Goal: Information Seeking & Learning: Check status

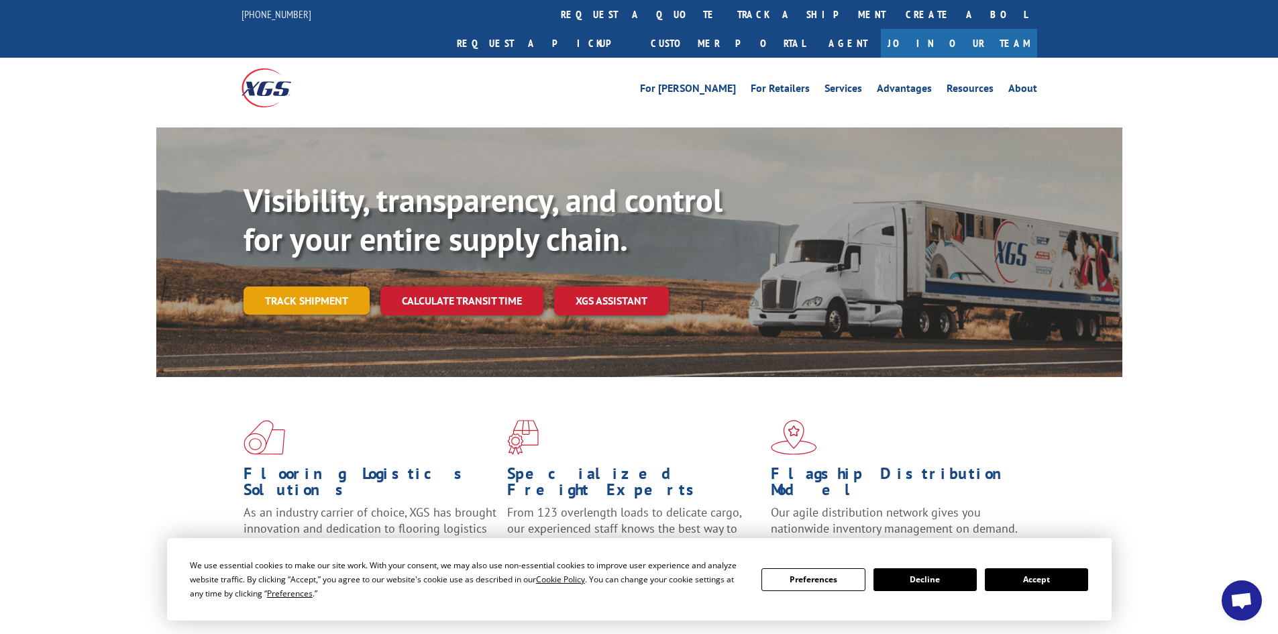
click at [297, 286] on link "Track shipment" at bounding box center [307, 300] width 126 height 28
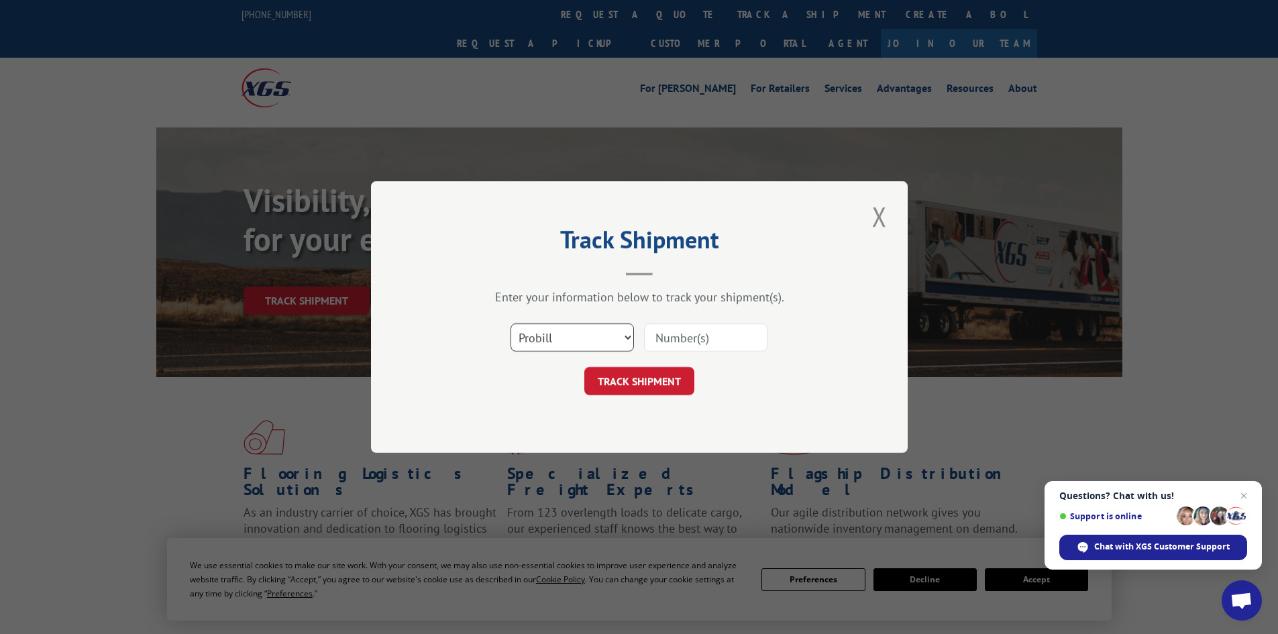
click at [603, 338] on select "Select category... Probill BOL PO" at bounding box center [572, 337] width 123 height 28
select select "bol"
click at [511, 323] on select "Select category... Probill BOL PO" at bounding box center [572, 337] width 123 height 28
click at [690, 336] on input at bounding box center [705, 337] width 123 height 28
type input "5955002"
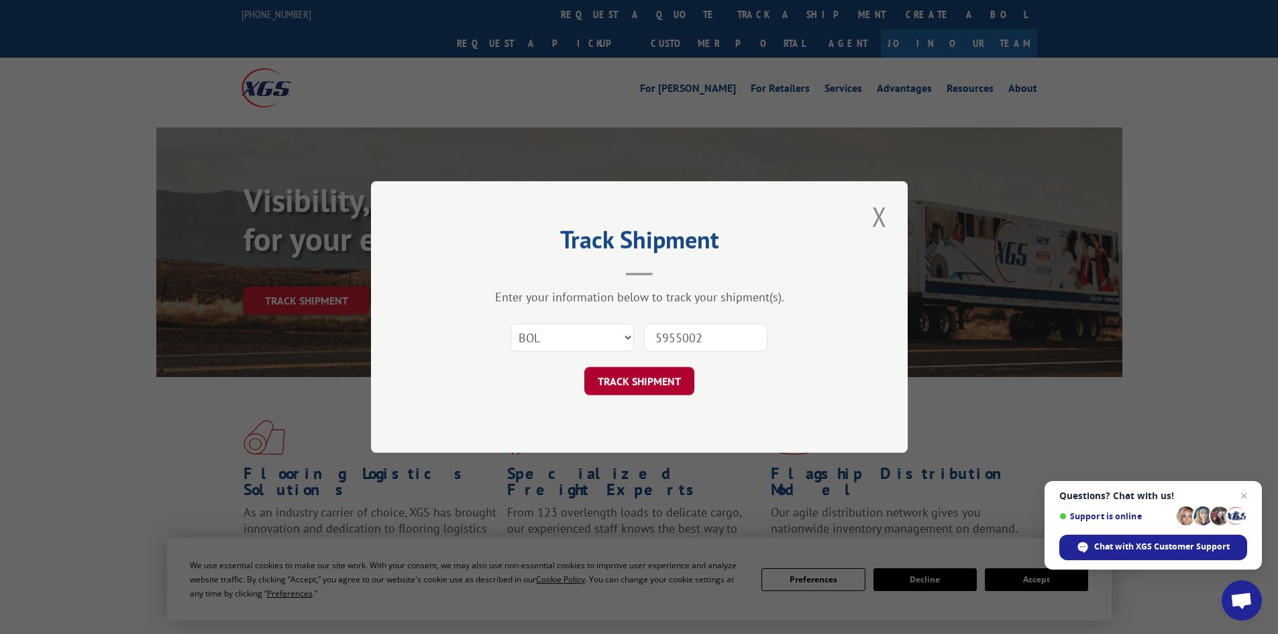
click at [664, 380] on button "TRACK SHIPMENT" at bounding box center [639, 381] width 110 height 28
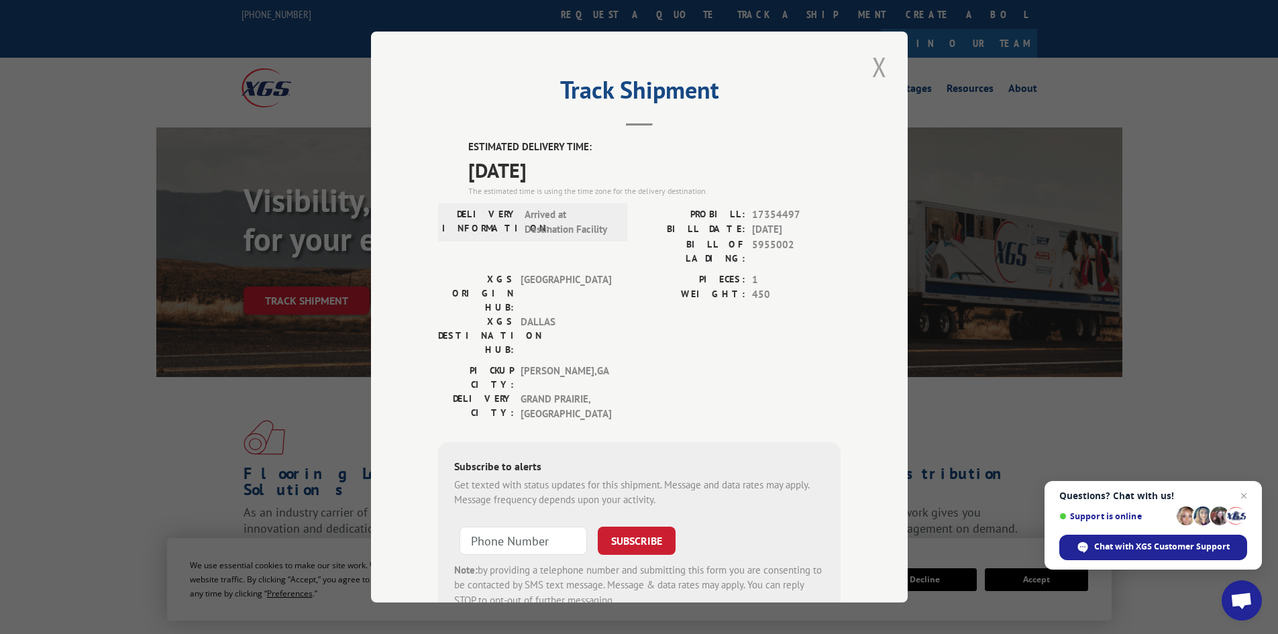
click at [872, 69] on button "Close modal" at bounding box center [879, 66] width 23 height 37
